Goal: Task Accomplishment & Management: Use online tool/utility

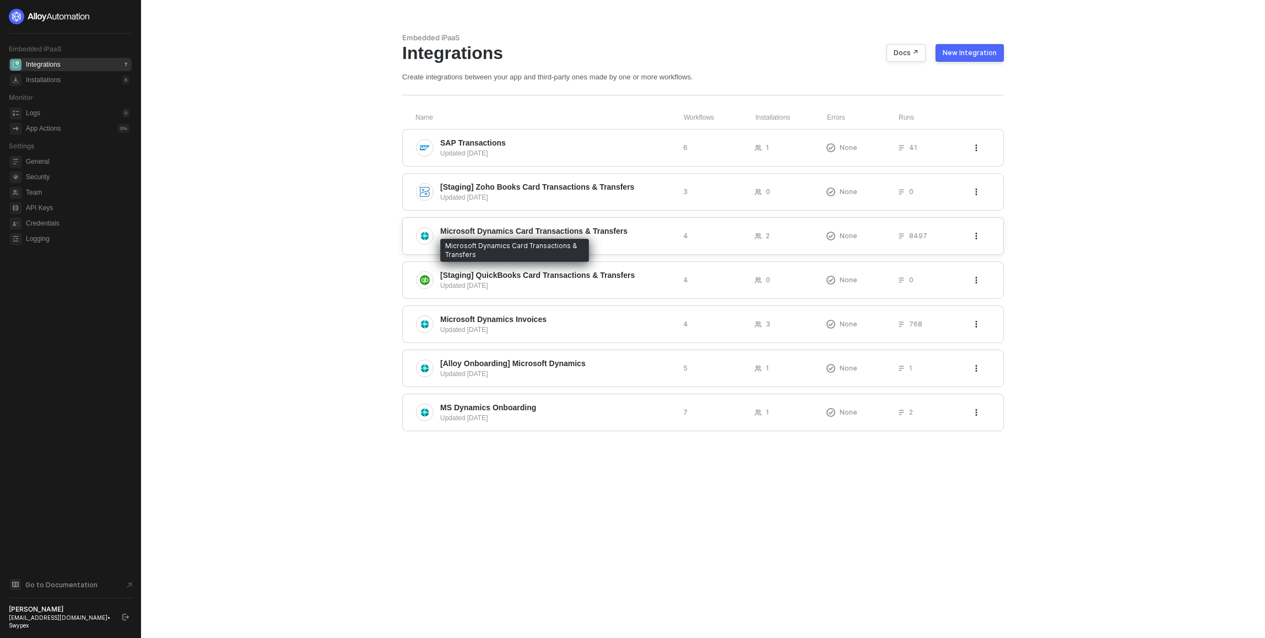
click at [499, 227] on span "Microsoft Dynamics Card Transactions & Transfers" at bounding box center [533, 230] width 187 height 11
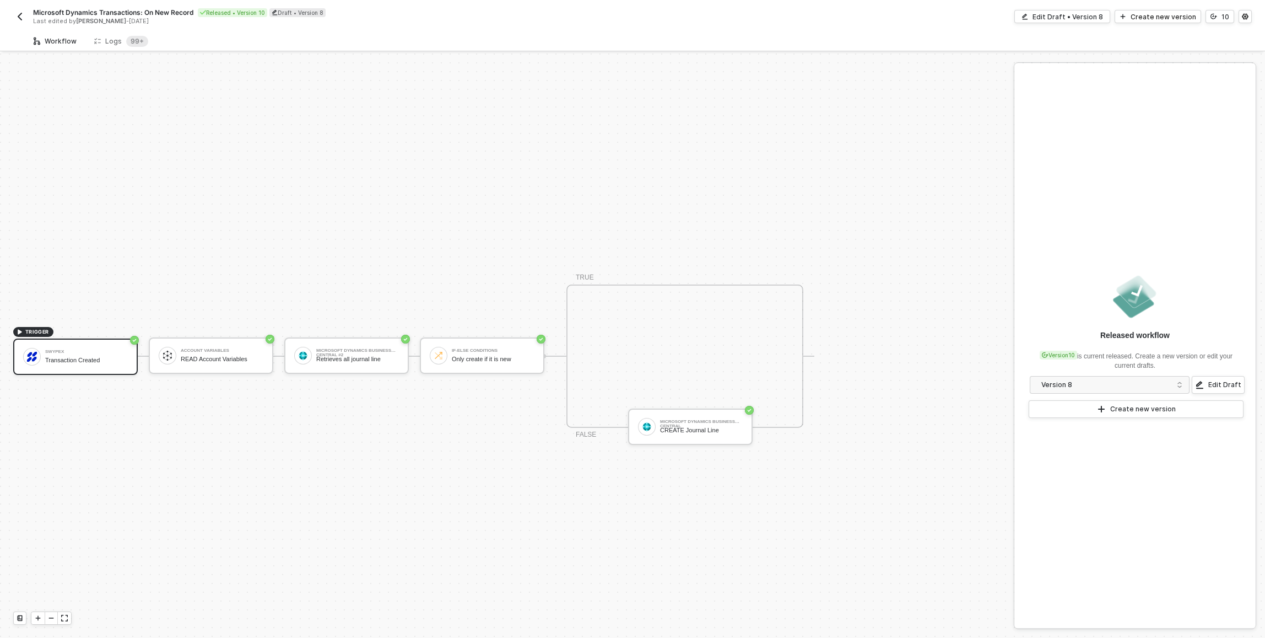
scroll to position [20, 0]
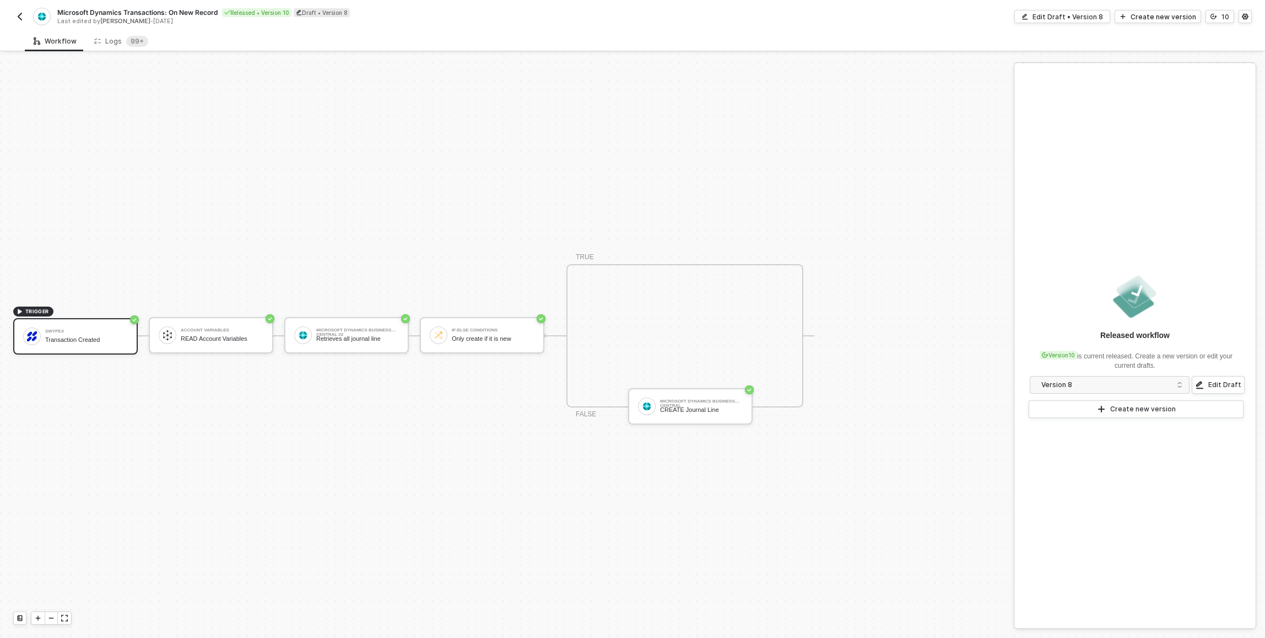
click at [15, 11] on button "button" at bounding box center [19, 16] width 13 height 13
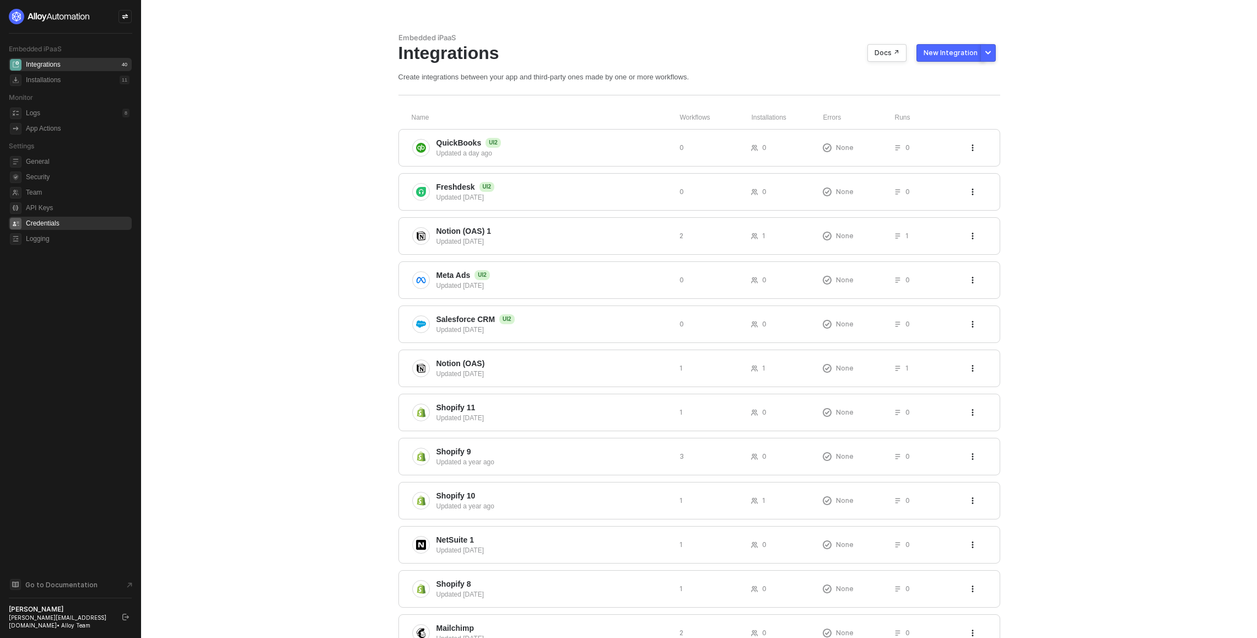
click at [67, 225] on span "Credentials" at bounding box center [78, 223] width 104 height 13
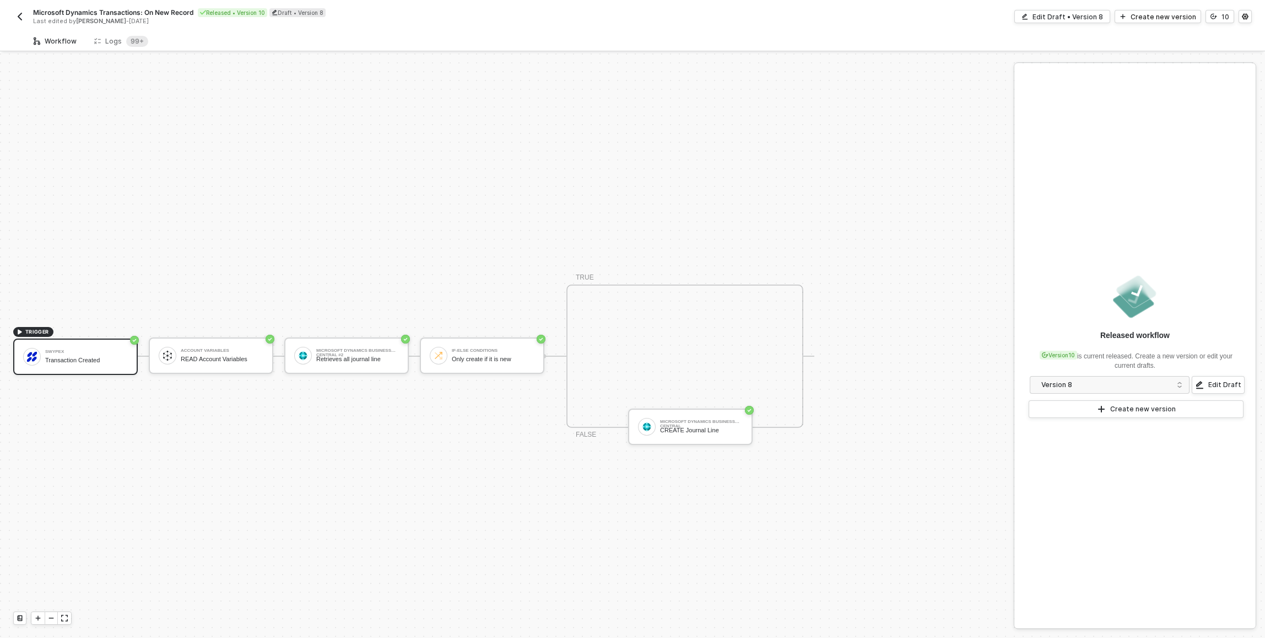
scroll to position [20, 0]
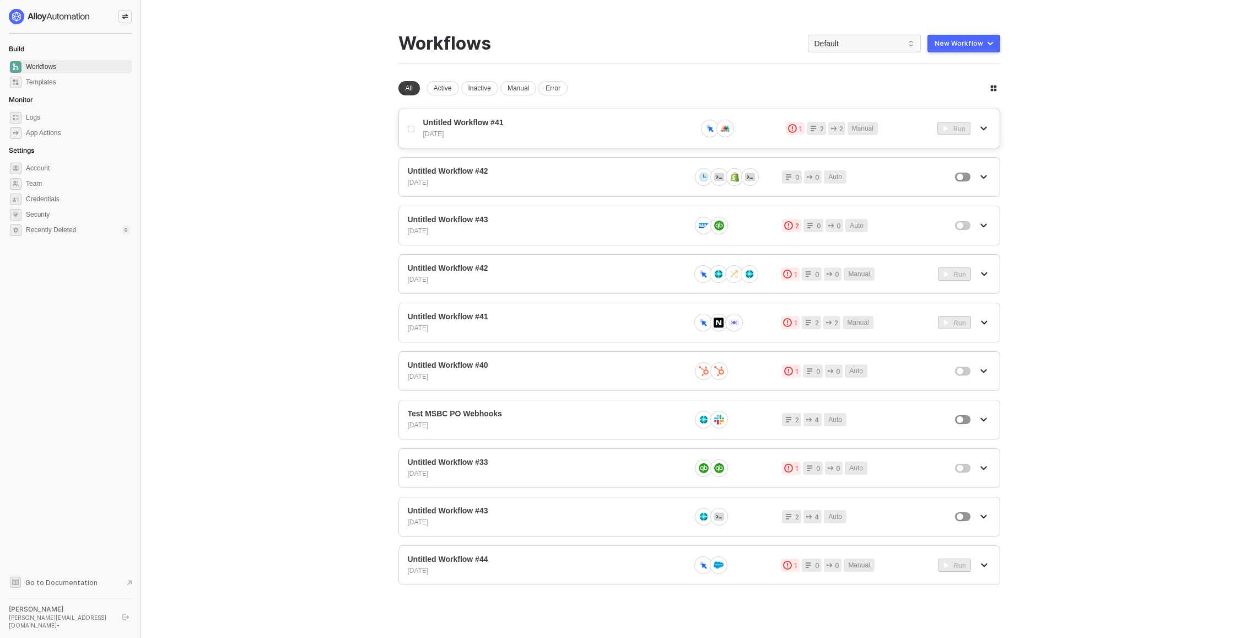
click at [494, 133] on div "20 days ago" at bounding box center [555, 134] width 265 height 9
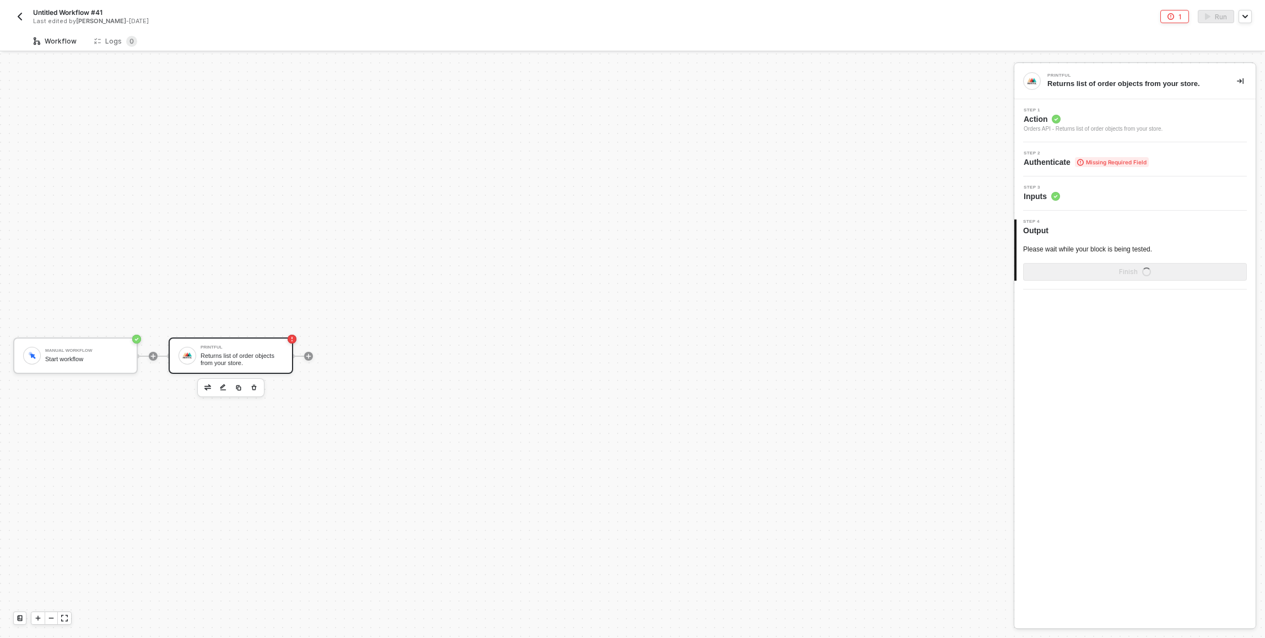
scroll to position [20, 0]
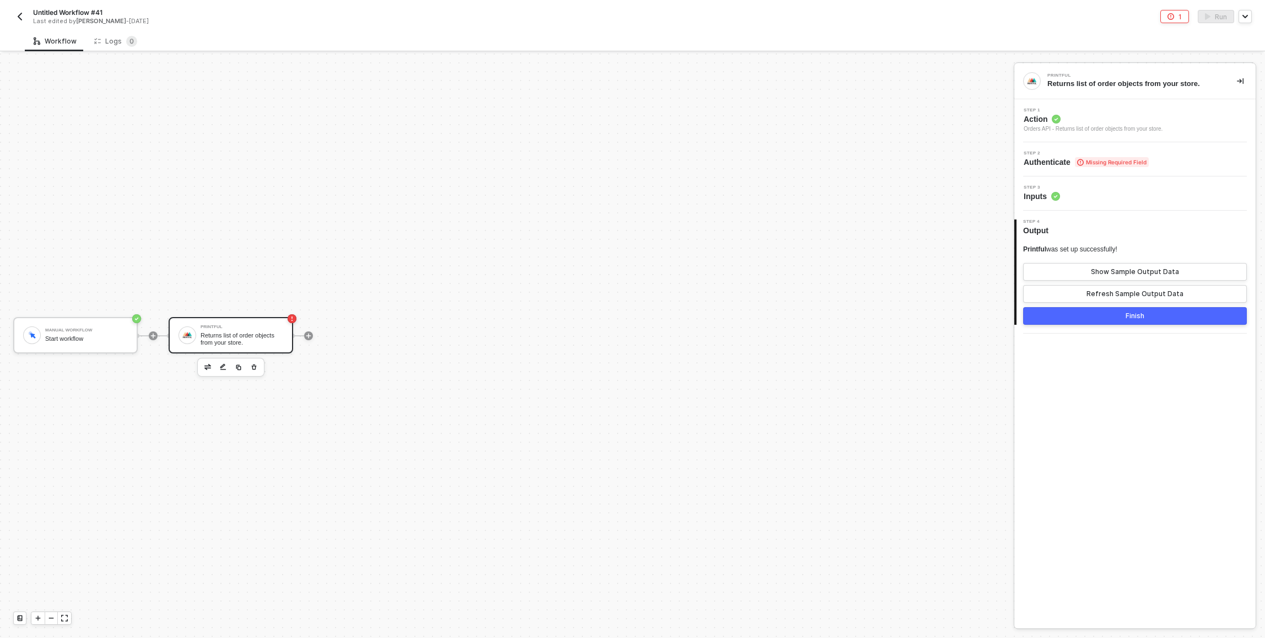
click at [215, 368] on div at bounding box center [230, 367] width 67 height 19
click at [208, 368] on img "button" at bounding box center [207, 367] width 7 height 6
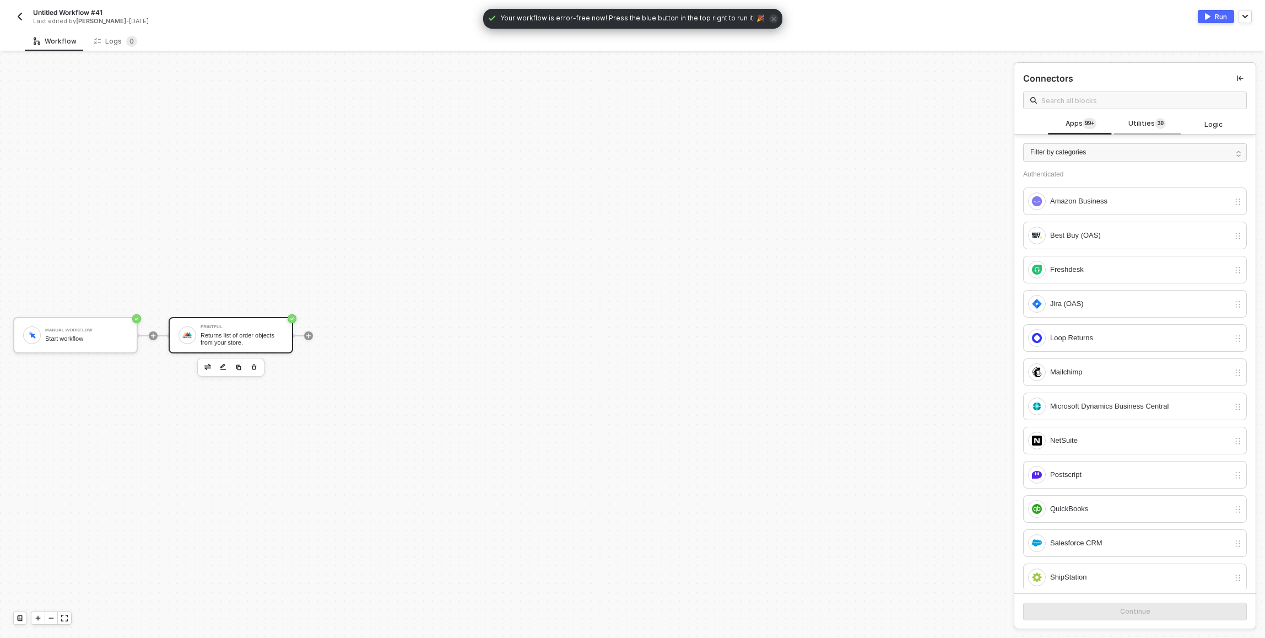
click at [1140, 122] on span "Utilities 3 0" at bounding box center [1147, 124] width 37 height 12
click at [1133, 103] on input "text" at bounding box center [1141, 100] width 198 height 12
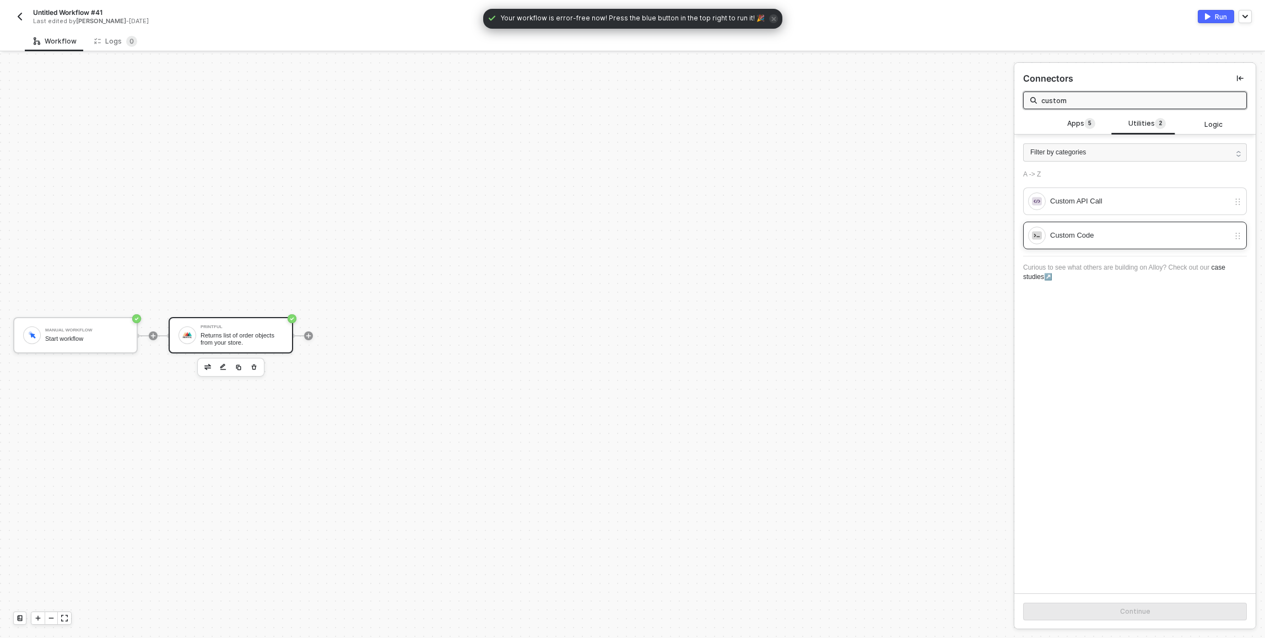
type input "custom"
click at [1100, 232] on div "Custom Code" at bounding box center [1139, 235] width 179 height 12
click at [1085, 611] on button "Continue" at bounding box center [1135, 611] width 224 height 18
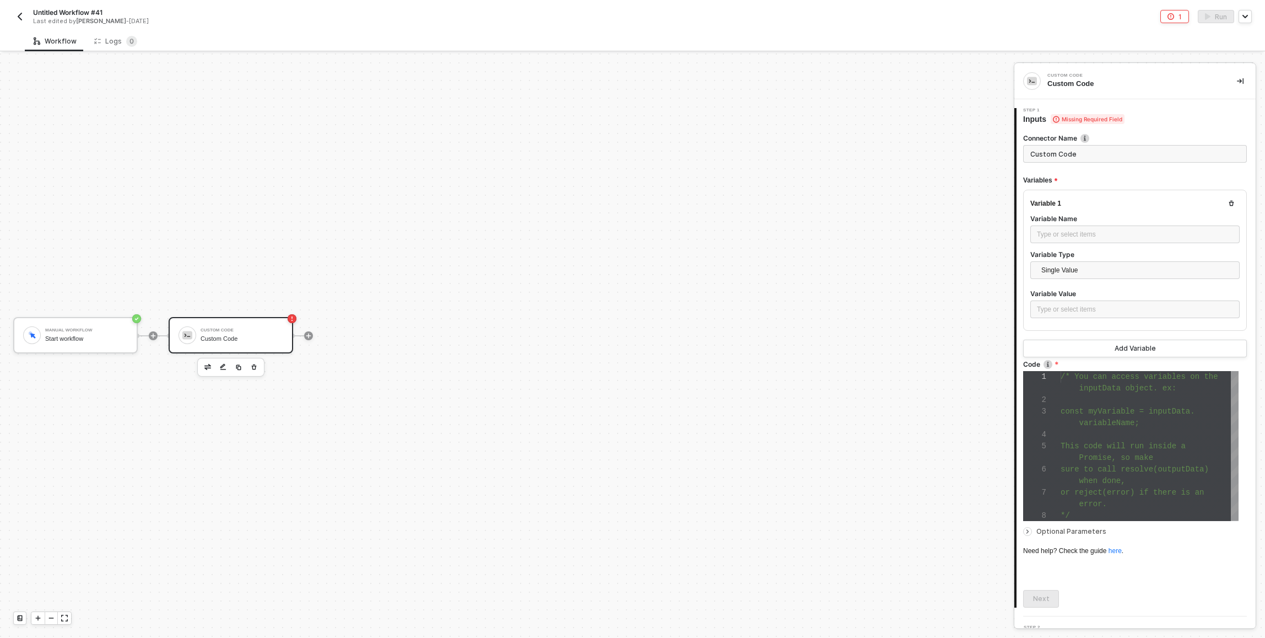
scroll to position [69, 0]
click at [1077, 530] on span "Optional Parameters" at bounding box center [1072, 531] width 70 height 8
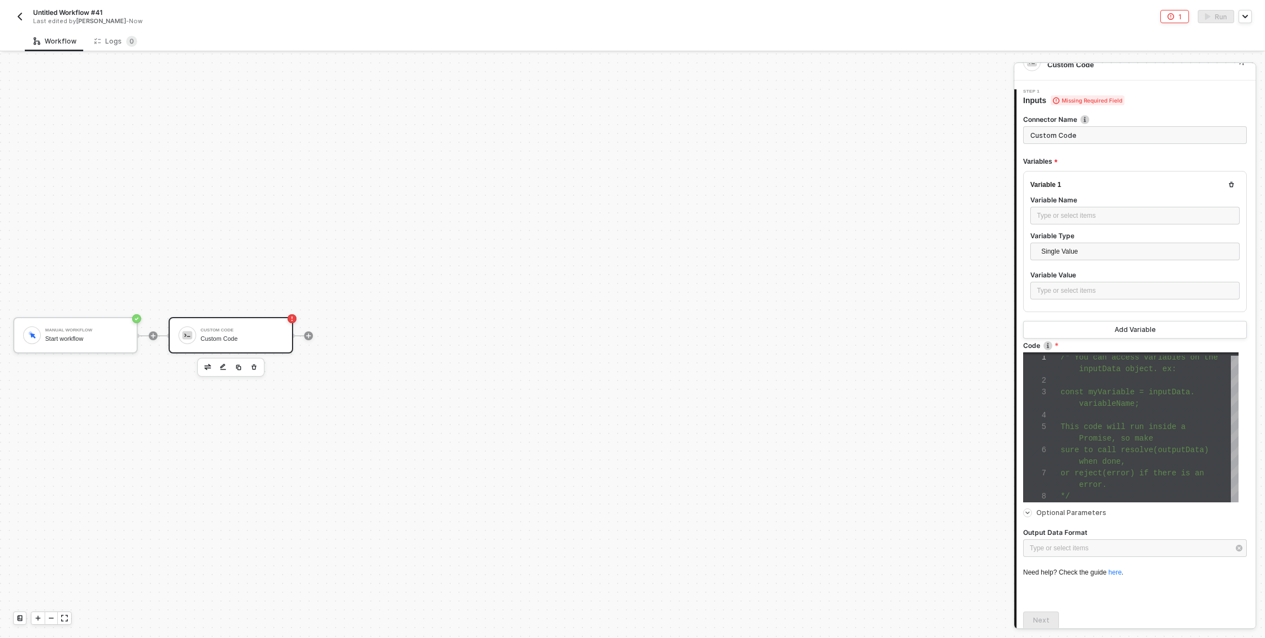
scroll to position [62, 0]
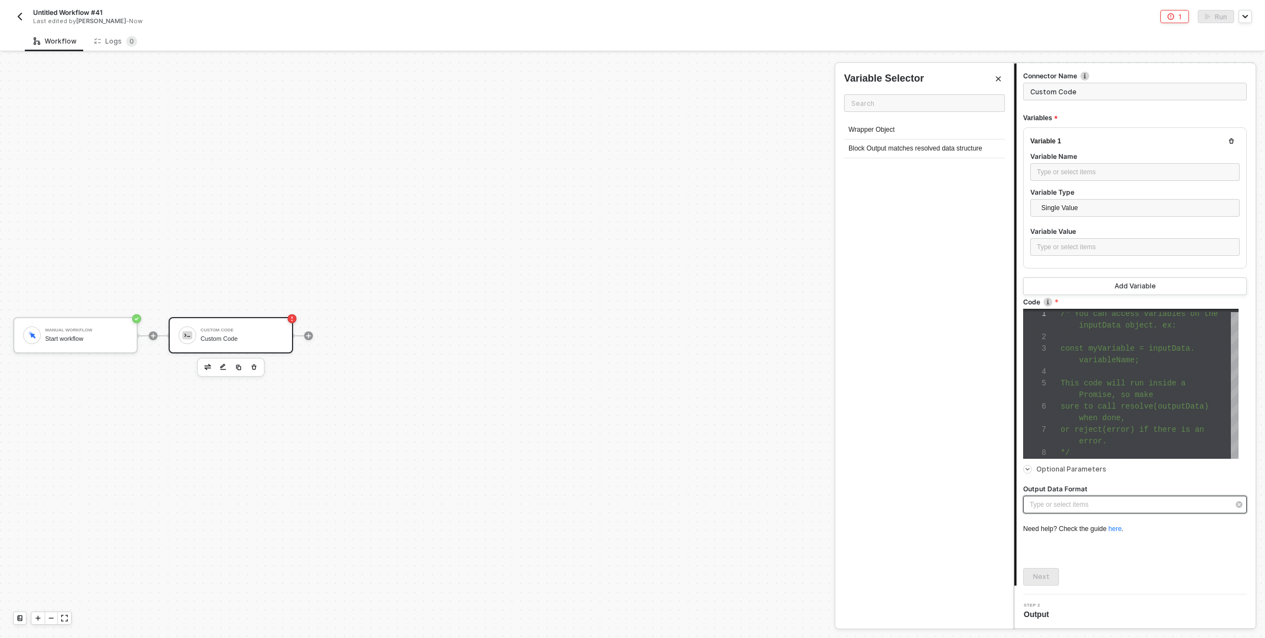
click at [1115, 507] on div "Type or select items ﻿" at bounding box center [1129, 504] width 199 height 10
click at [1038, 507] on div "Type or select items ﻿" at bounding box center [1129, 504] width 199 height 10
click at [23, 9] on div "Untitled Workflow #41 Last edited by Dan Shapiro - Now" at bounding box center [322, 17] width 619 height 18
click at [23, 13] on img "button" at bounding box center [19, 16] width 9 height 9
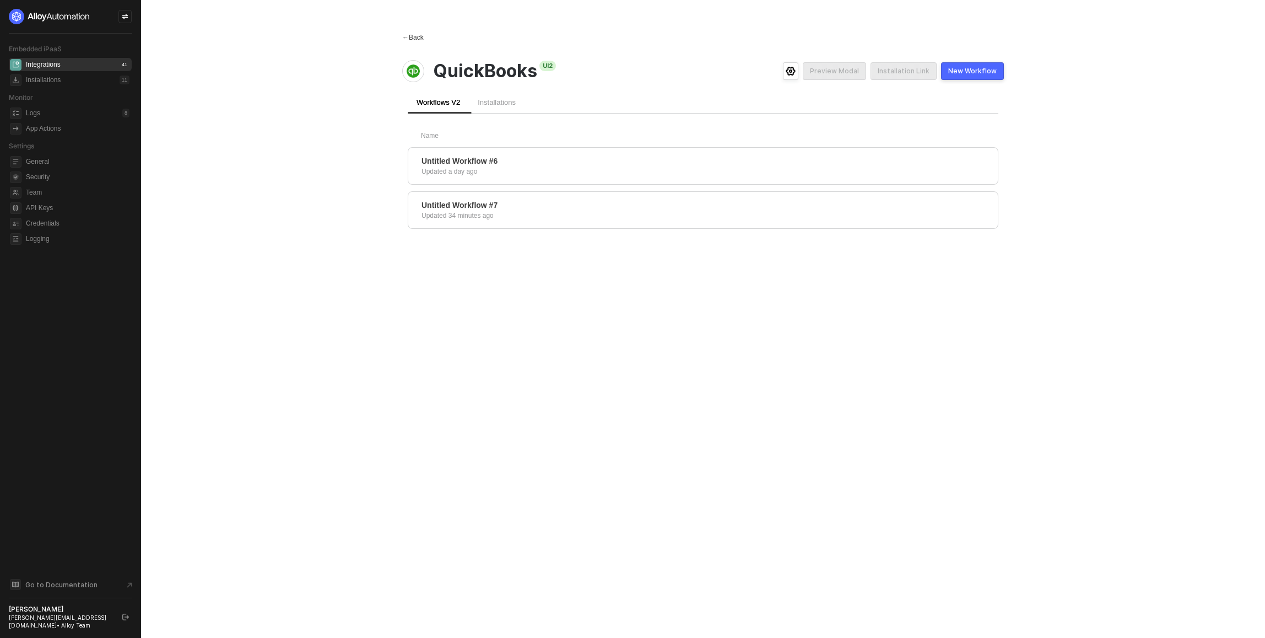
click at [406, 33] on div "← Back" at bounding box center [412, 37] width 21 height 9
click at [409, 41] on span "←" at bounding box center [405, 38] width 7 height 8
